Goal: Task Accomplishment & Management: Complete application form

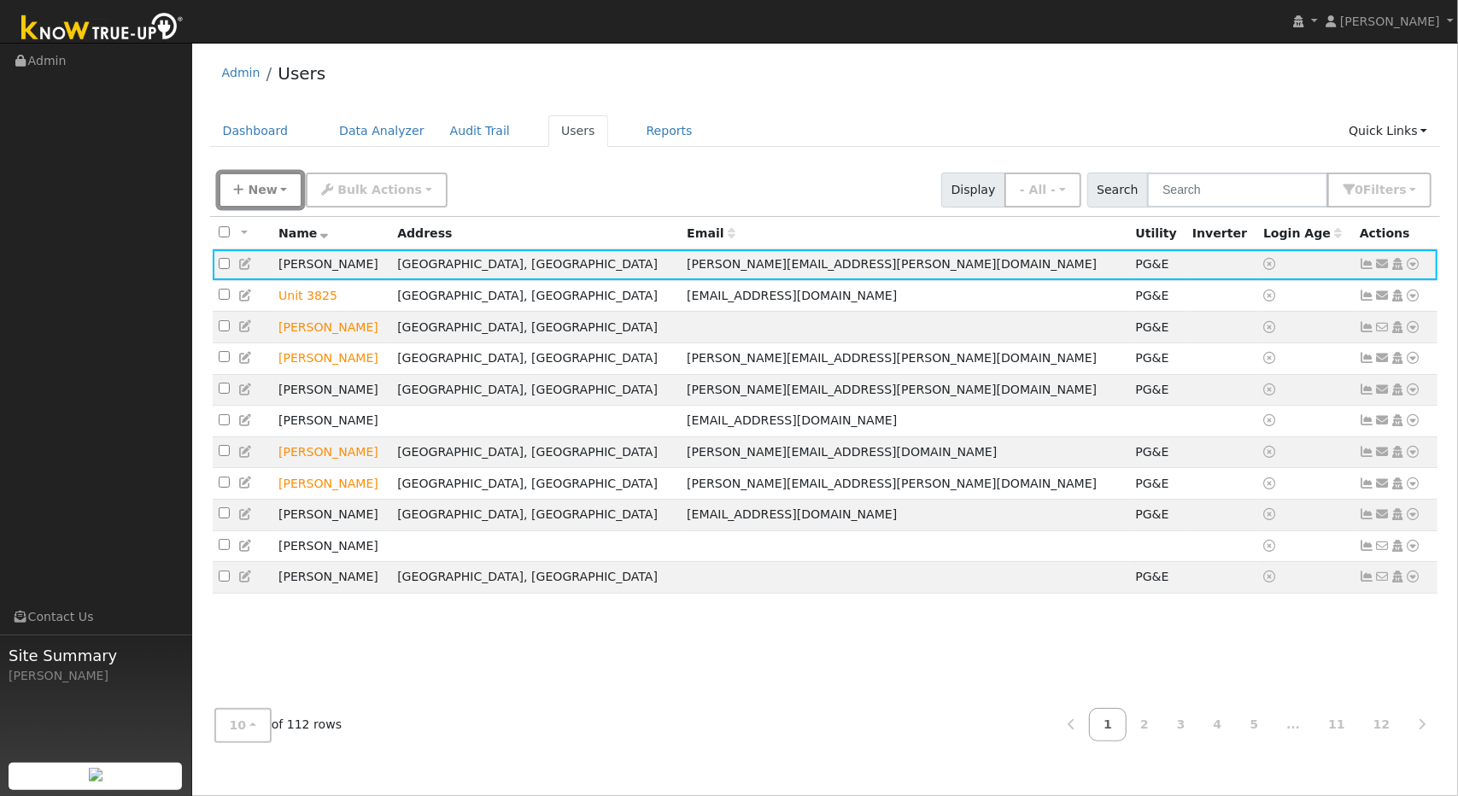
click at [261, 191] on span "New" at bounding box center [262, 190] width 29 height 14
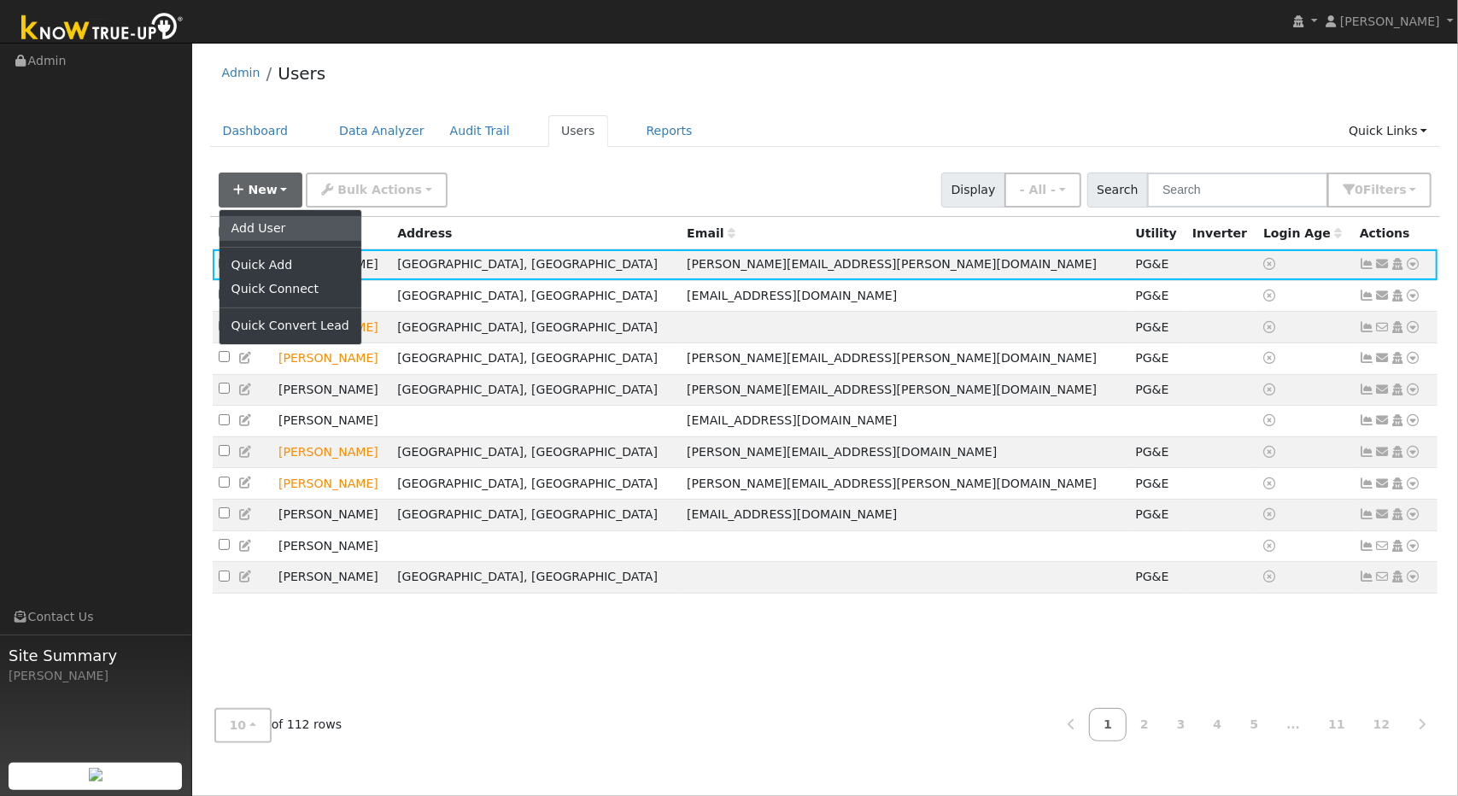
click at [261, 223] on link "Add User" at bounding box center [290, 228] width 142 height 24
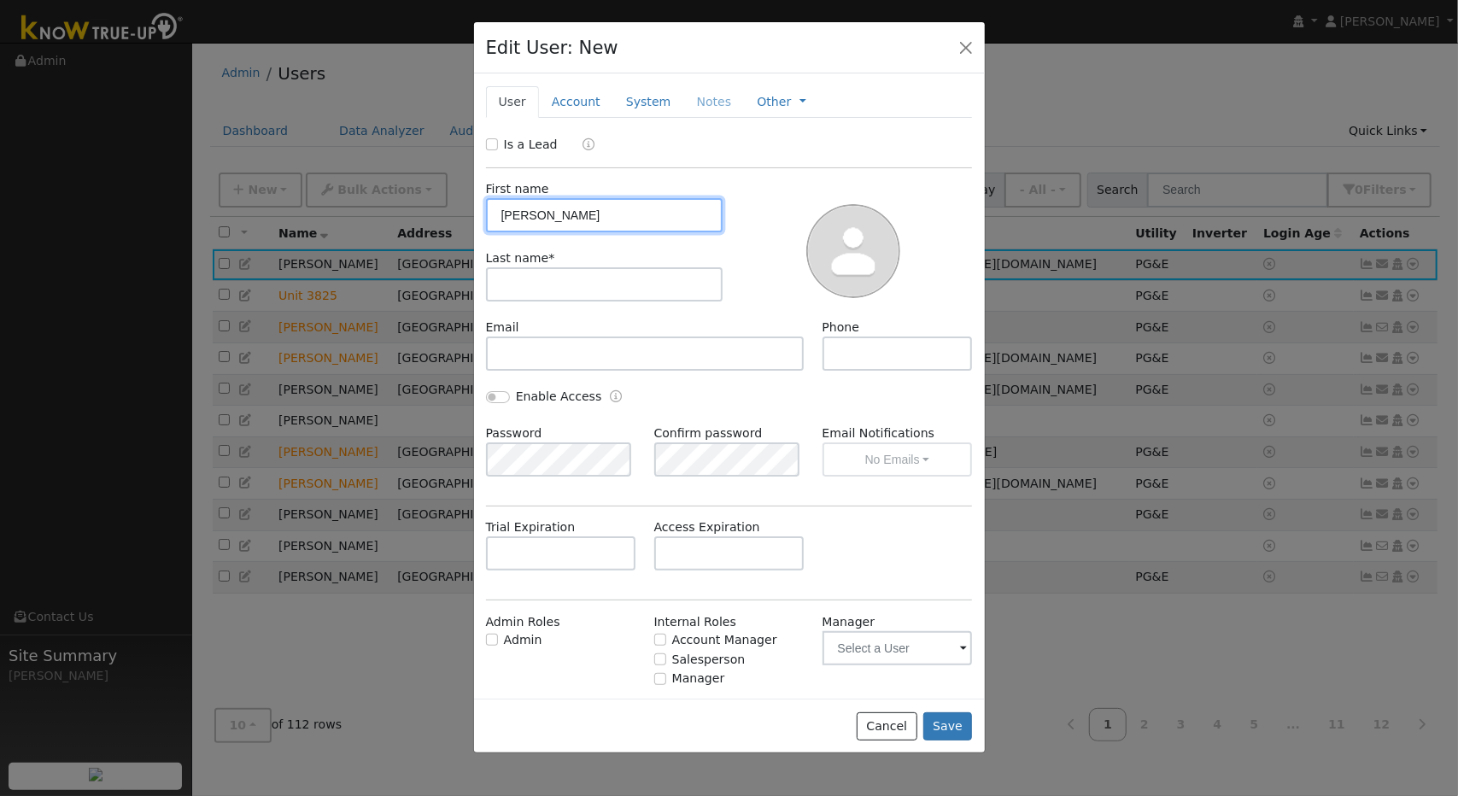
type input "[PERSON_NAME]"
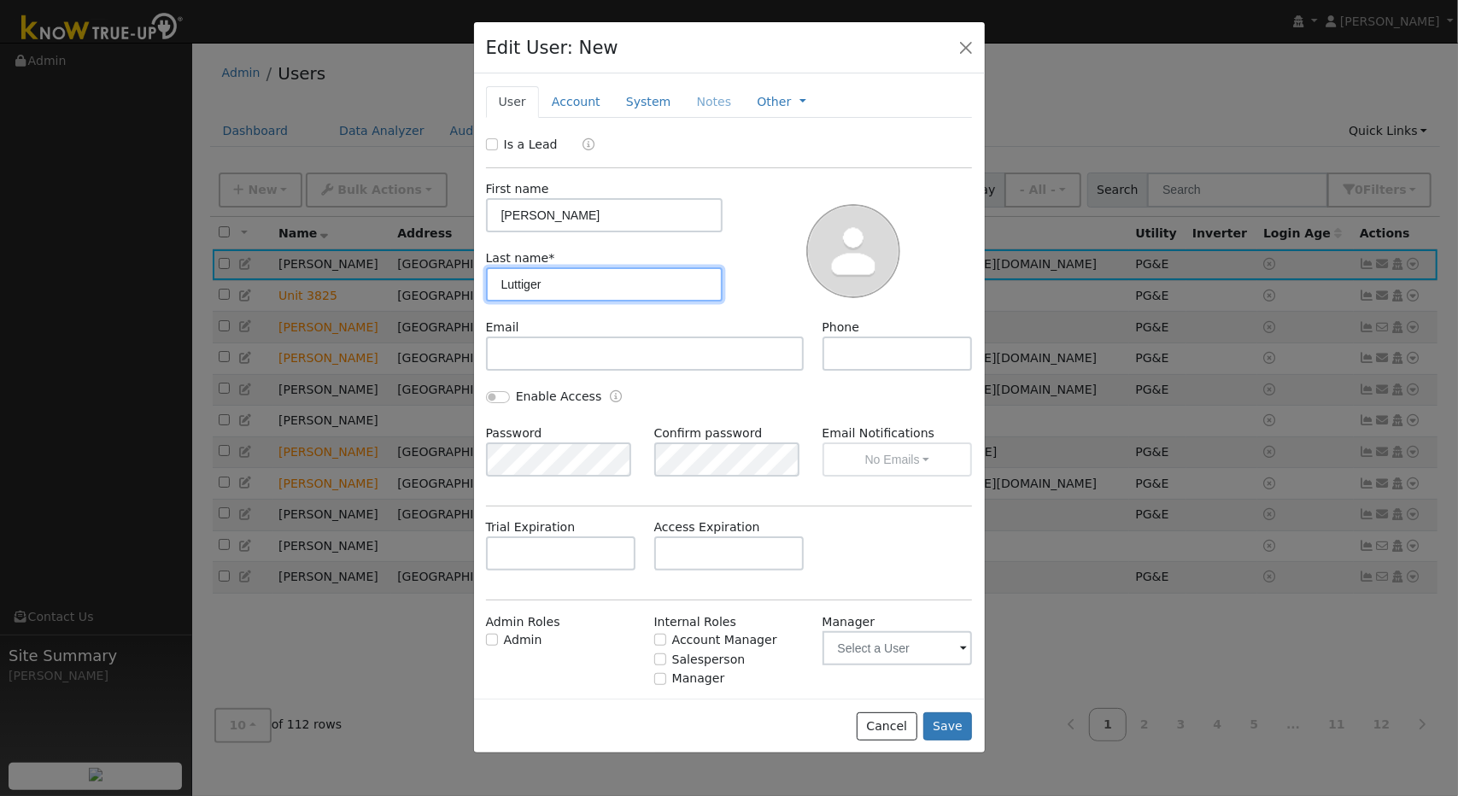
type input "Luttiger"
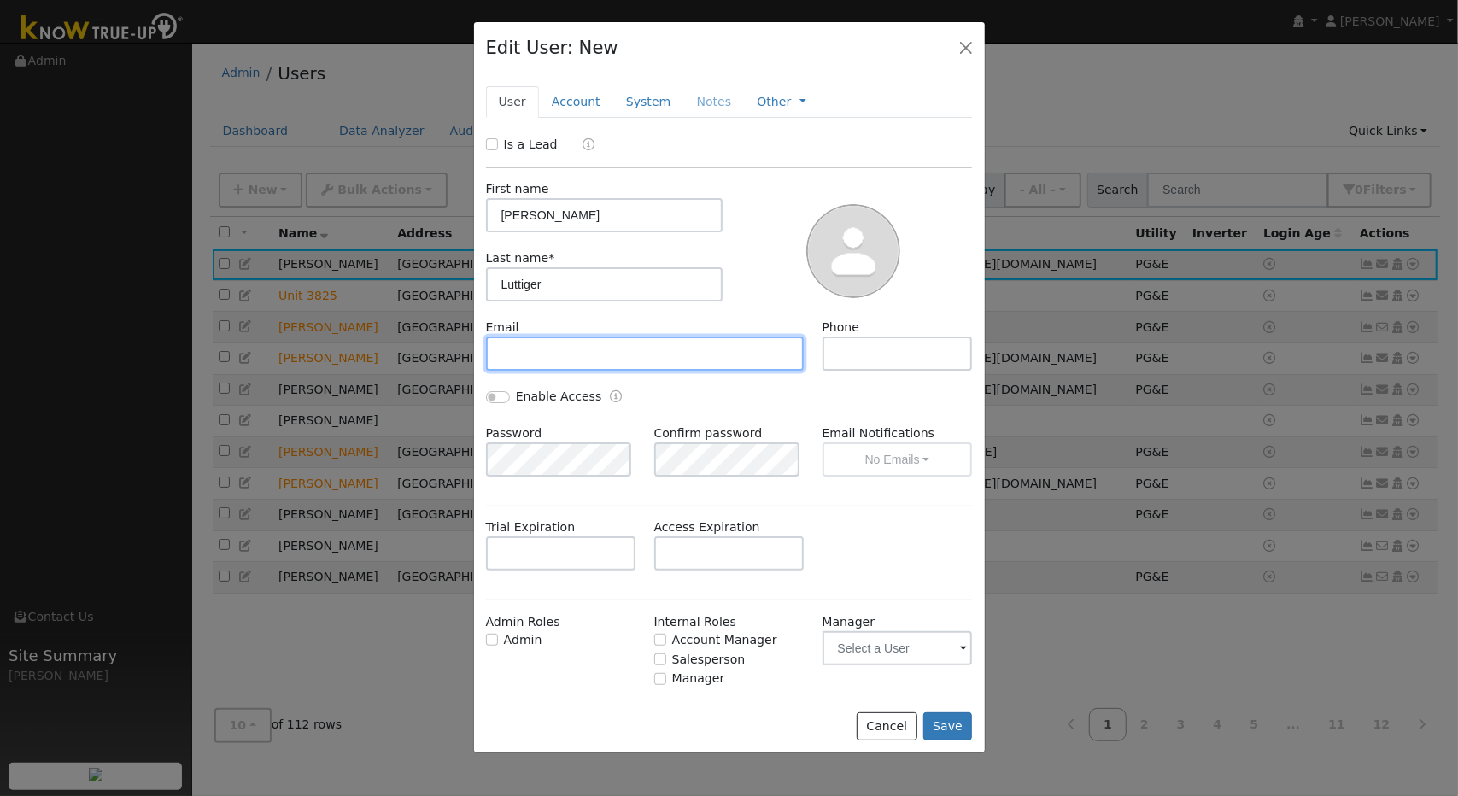
paste input "[EMAIL_ADDRESS][DOMAIN_NAME]"
type input "[EMAIL_ADDRESS][DOMAIN_NAME]"
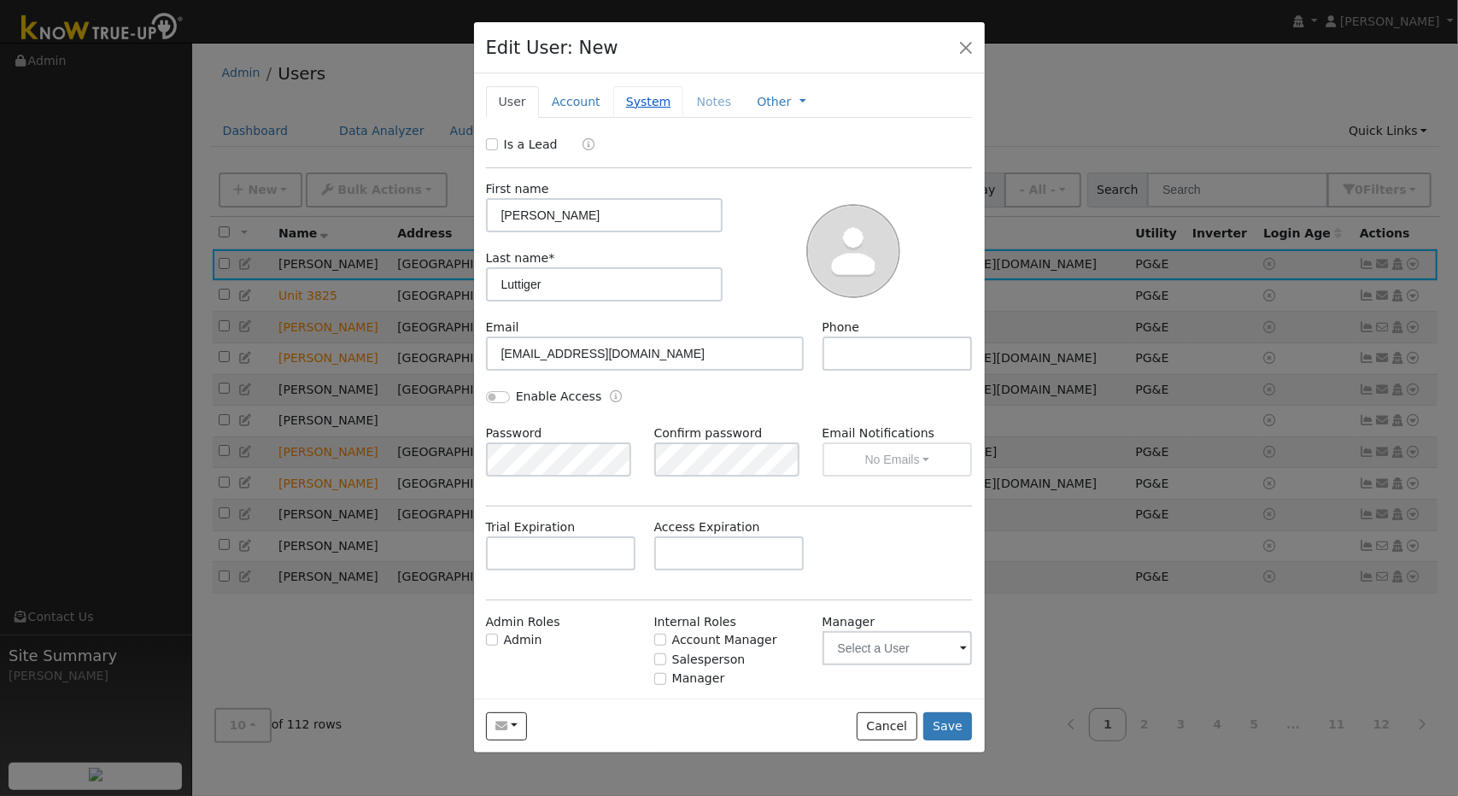
click at [639, 102] on link "System" at bounding box center [648, 102] width 71 height 32
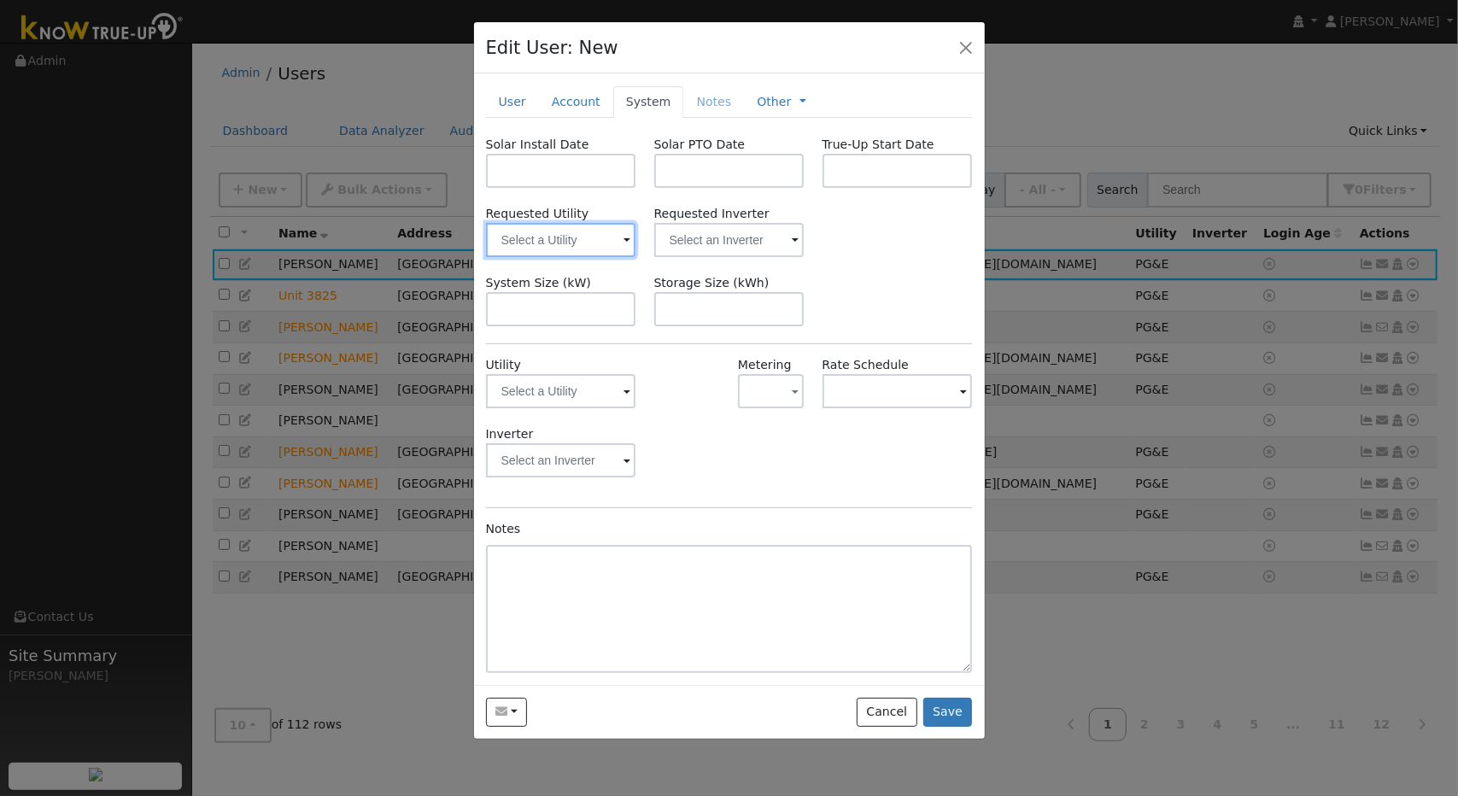
click at [619, 239] on input "text" at bounding box center [561, 240] width 150 height 34
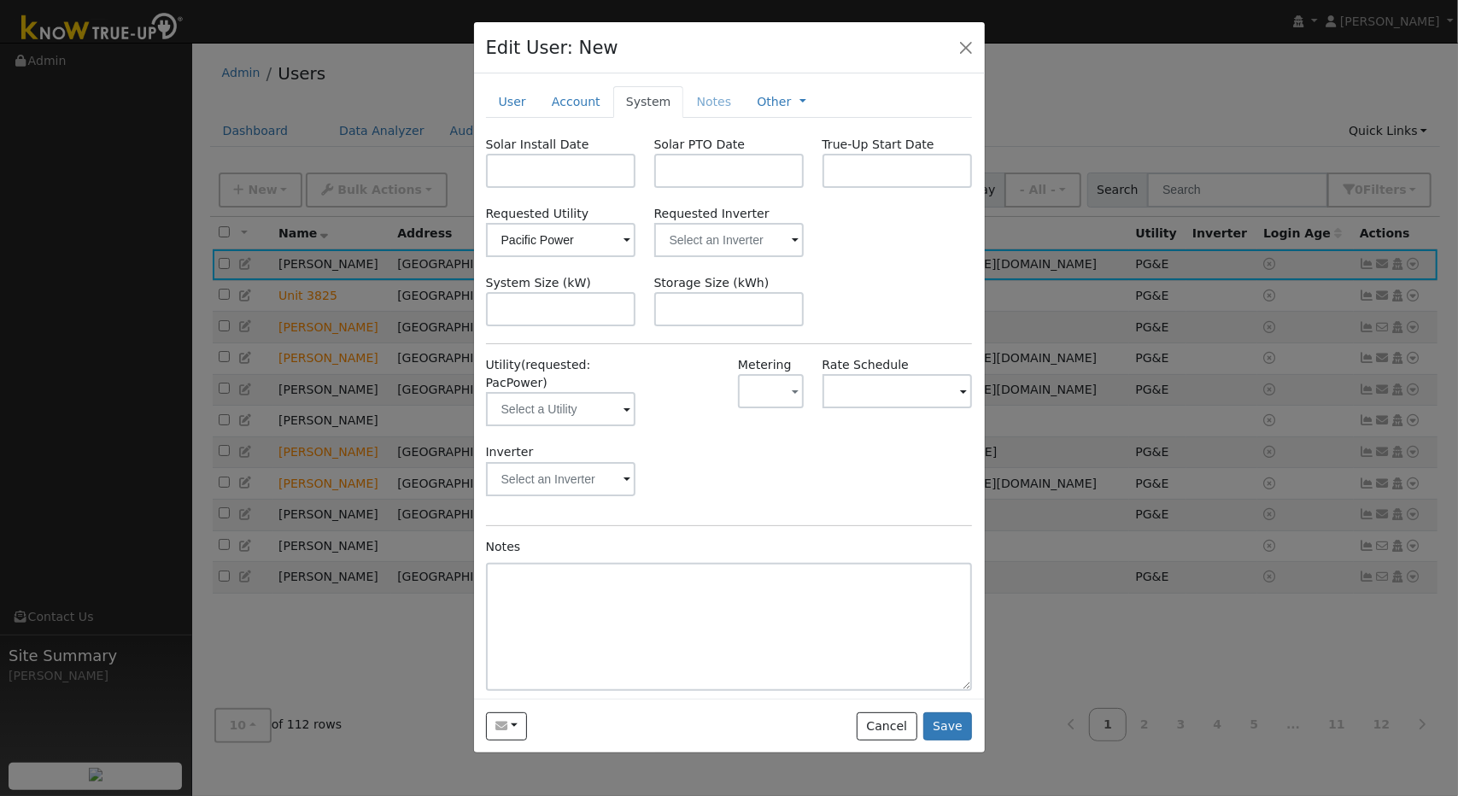
click at [623, 241] on span at bounding box center [626, 241] width 7 height 20
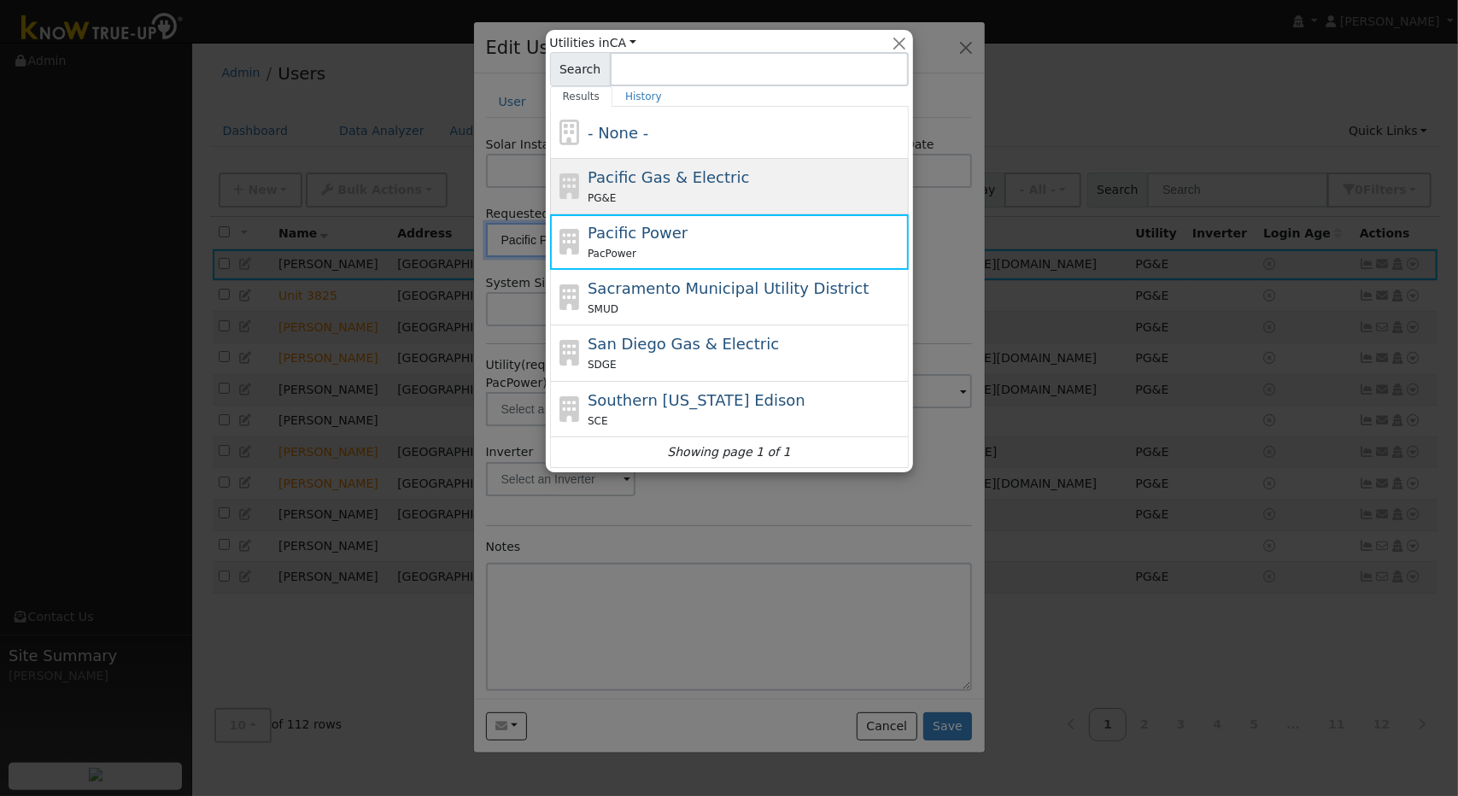
click at [644, 197] on div "PG&E" at bounding box center [745, 198] width 317 height 18
type input "Pacific Gas & Electric"
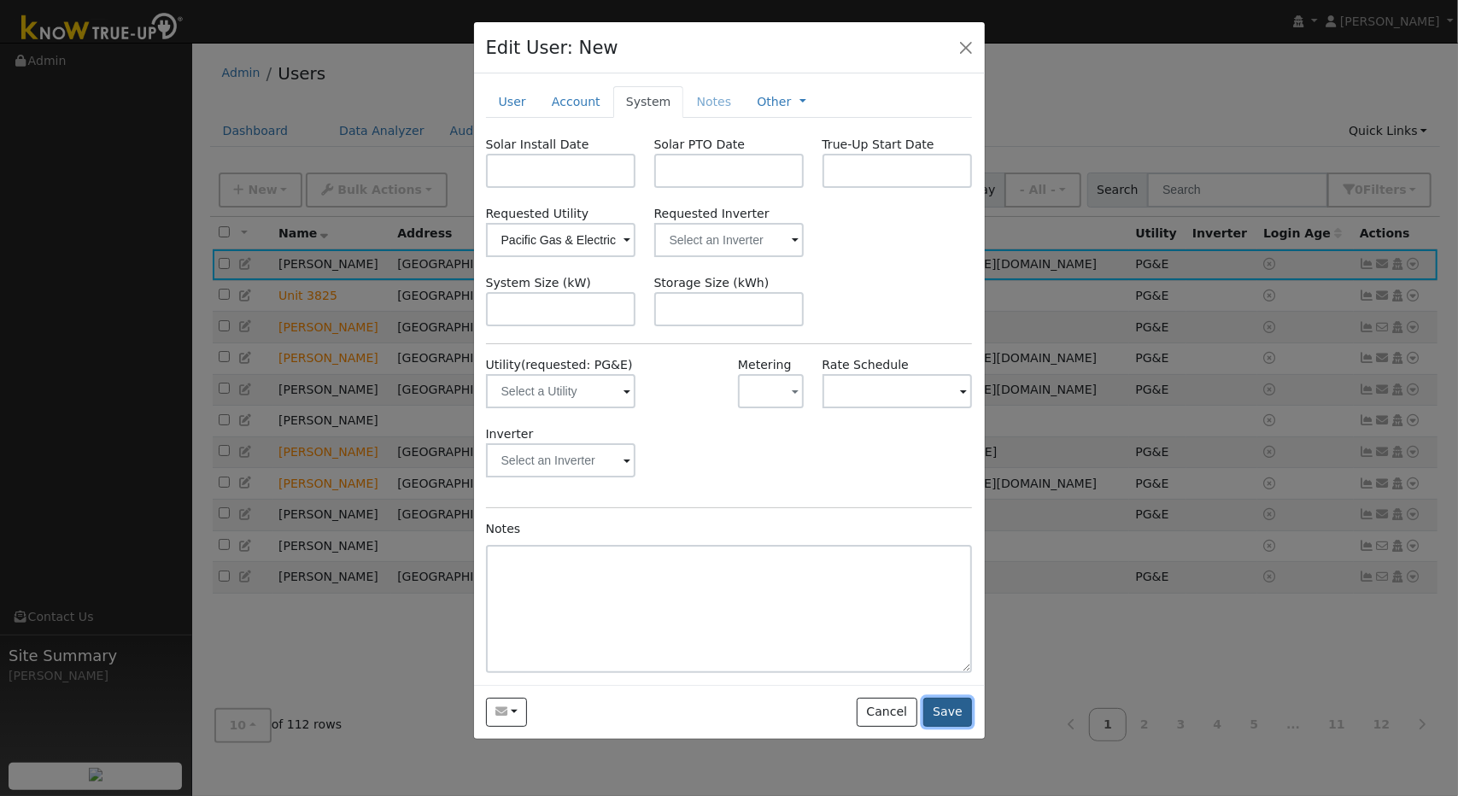
click at [965, 706] on button "Save" at bounding box center [948, 712] width 50 height 29
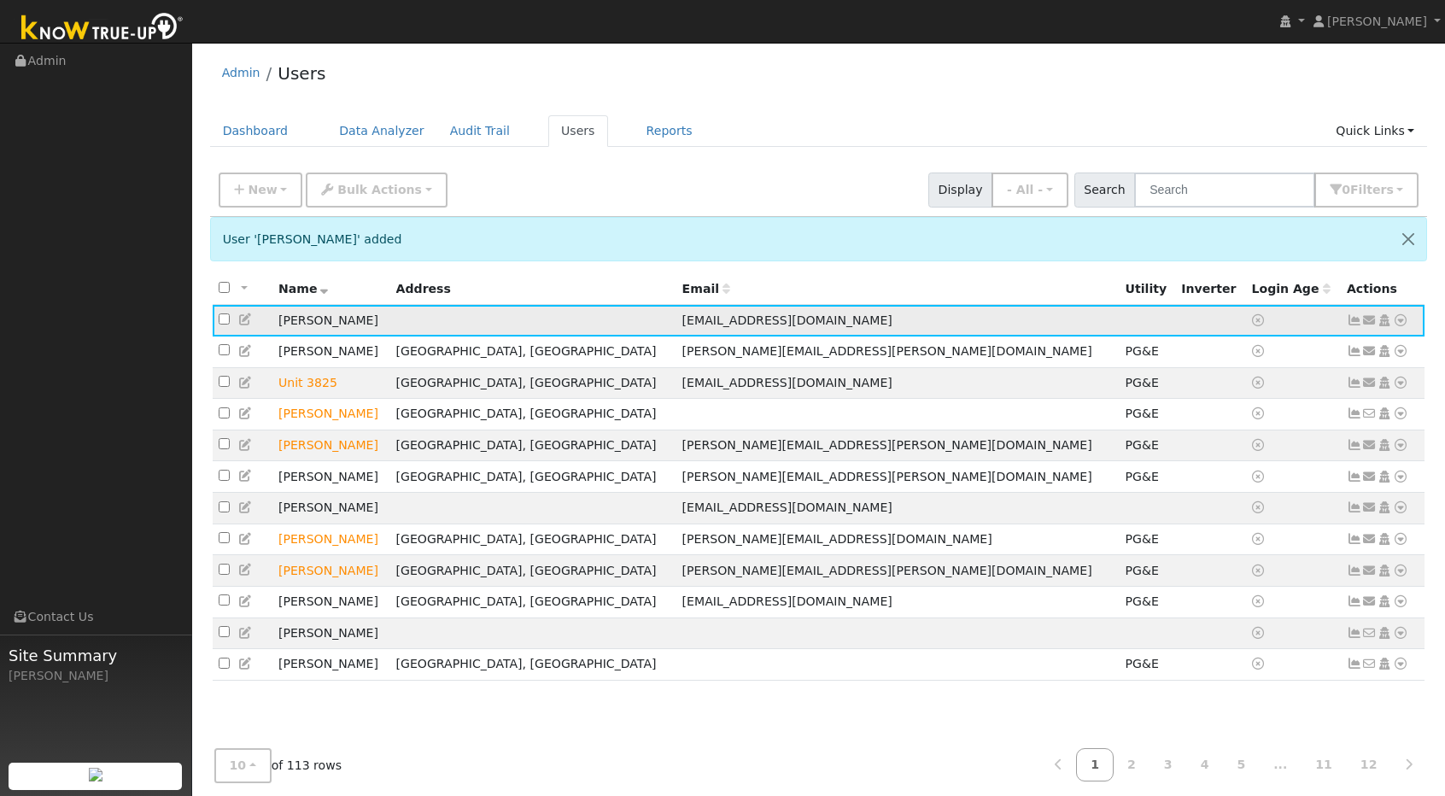
click at [1400, 314] on icon at bounding box center [1400, 320] width 15 height 12
click at [1240, 450] on link "Utility" at bounding box center [1223, 449] width 119 height 24
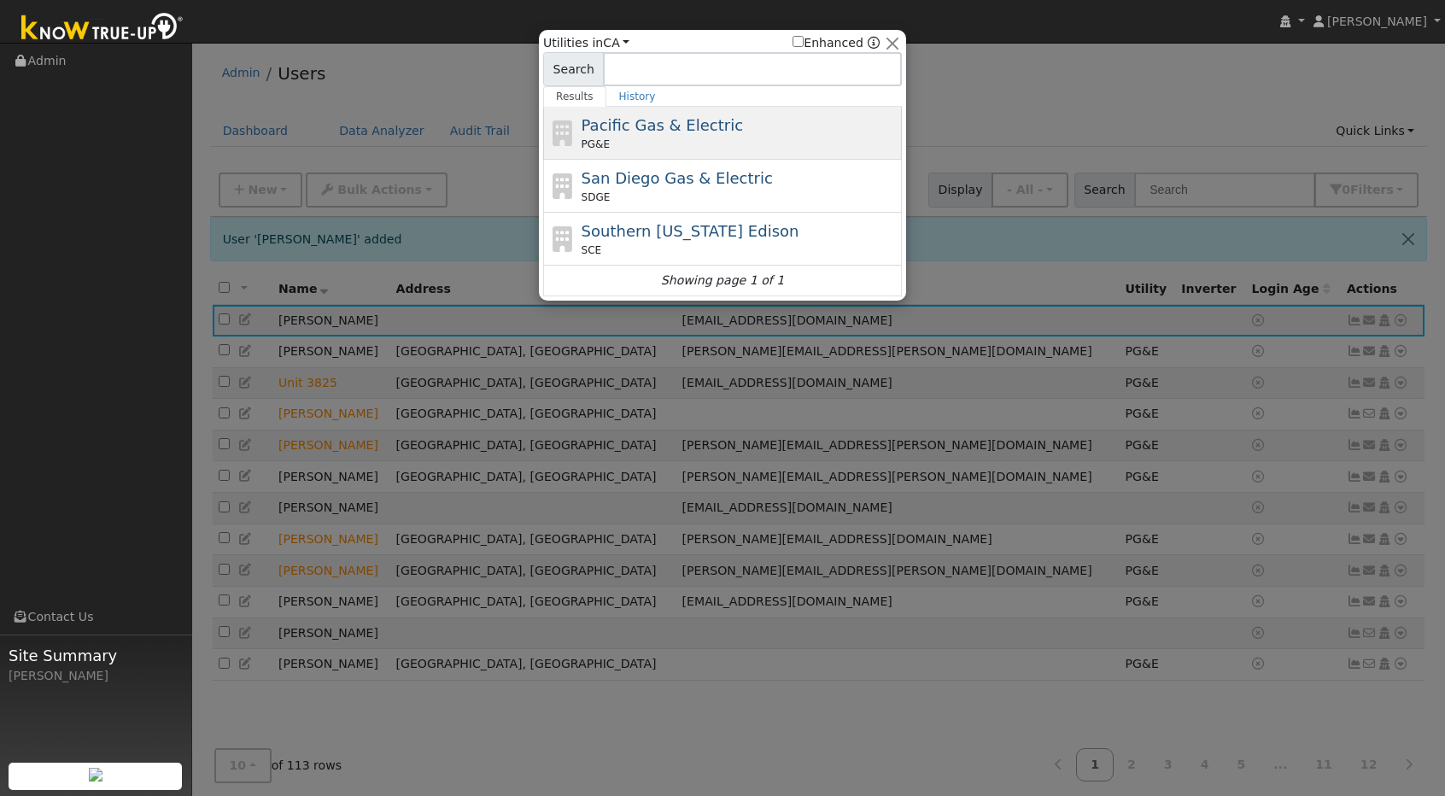
click at [666, 132] on span "Pacific Gas & Electric" at bounding box center [662, 125] width 161 height 18
